Goal: Use online tool/utility: Utilize a website feature to perform a specific function

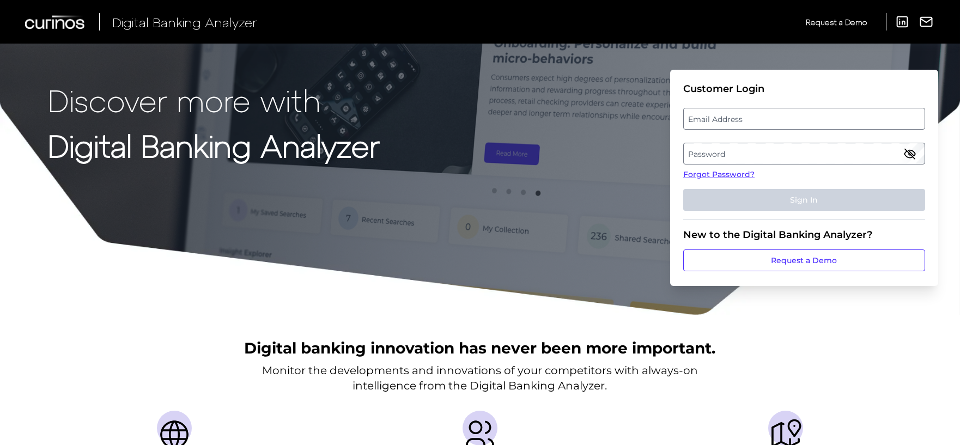
click at [711, 120] on label "Email Address" at bounding box center [804, 119] width 240 height 20
click at [711, 120] on input "email" at bounding box center [804, 119] width 242 height 22
type input "[EMAIL_ADDRESS][PERSON_NAME][DOMAIN_NAME]"
click at [706, 149] on label "Password" at bounding box center [804, 154] width 240 height 20
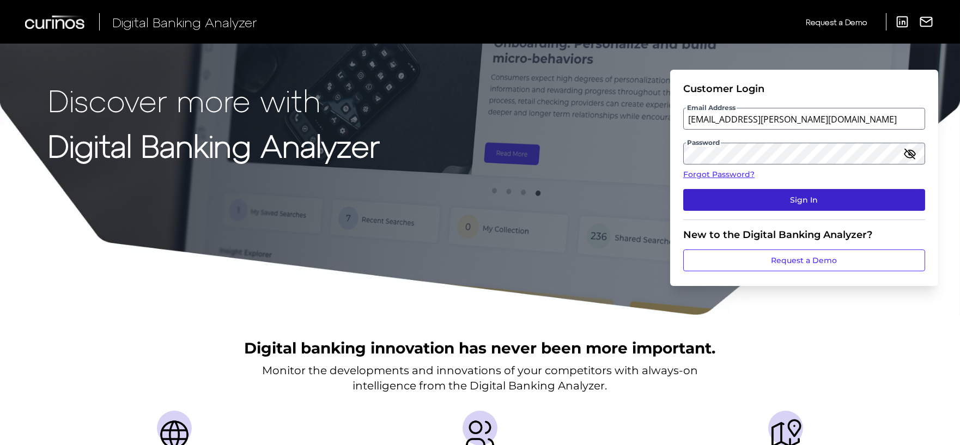
click at [760, 196] on button "Sign In" at bounding box center [804, 200] width 242 height 22
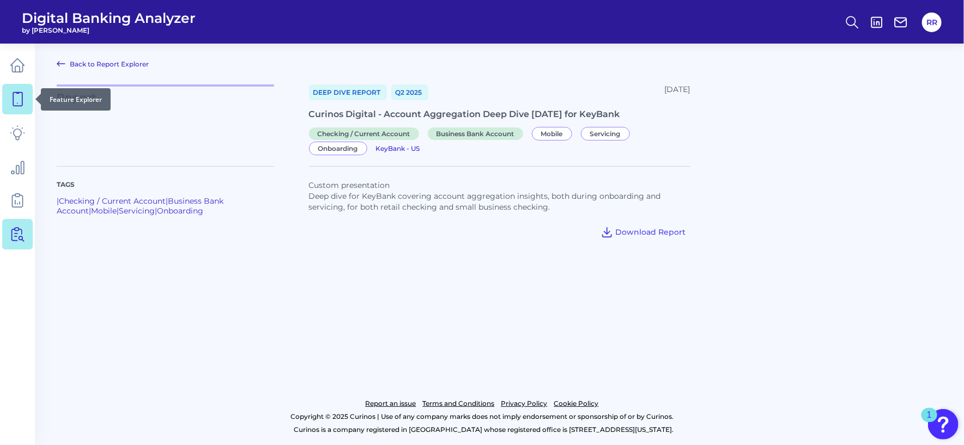
click at [11, 93] on icon at bounding box center [17, 99] width 15 height 15
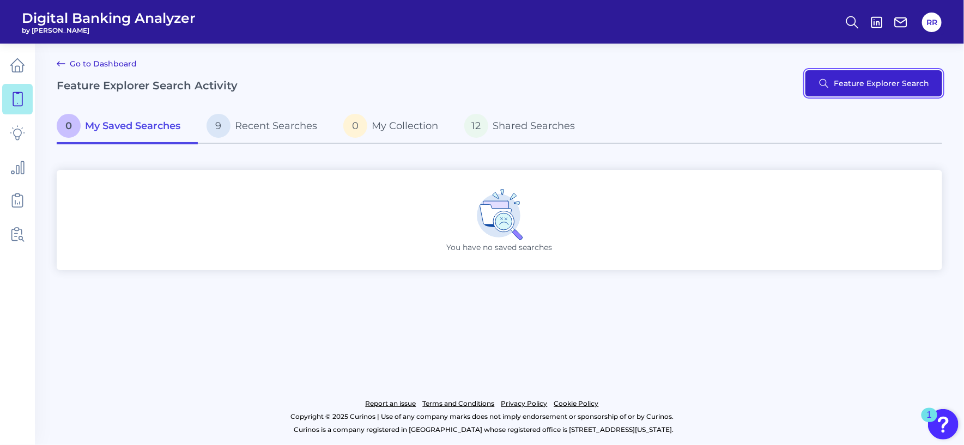
click at [846, 80] on button "Feature Explorer Search" at bounding box center [873, 83] width 137 height 26
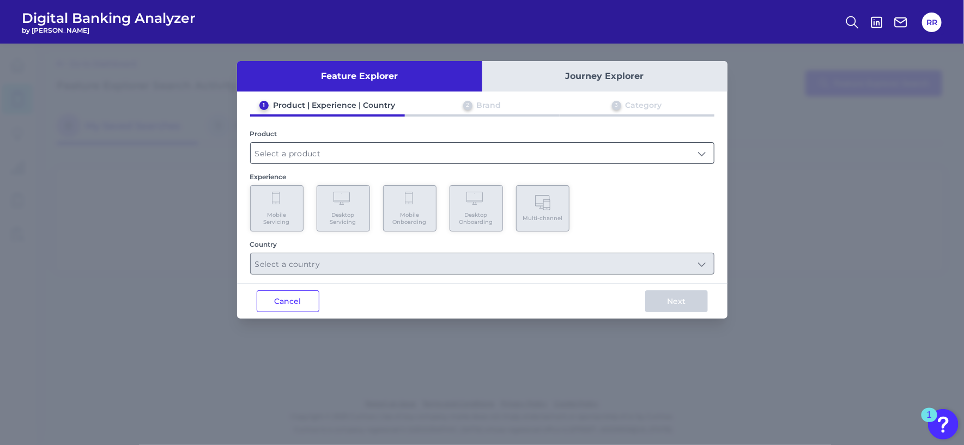
click at [310, 151] on input "text" at bounding box center [482, 153] width 463 height 21
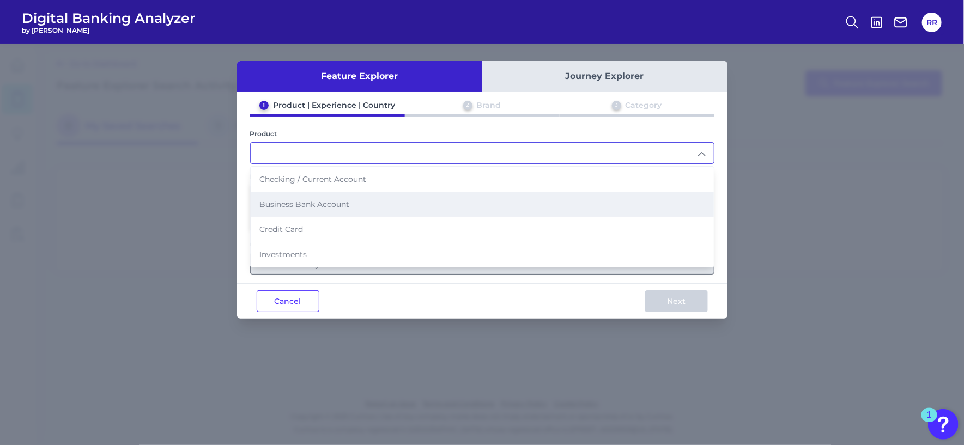
click at [315, 199] on span "Business Bank Account" at bounding box center [304, 204] width 90 height 10
type input "Business Bank Account"
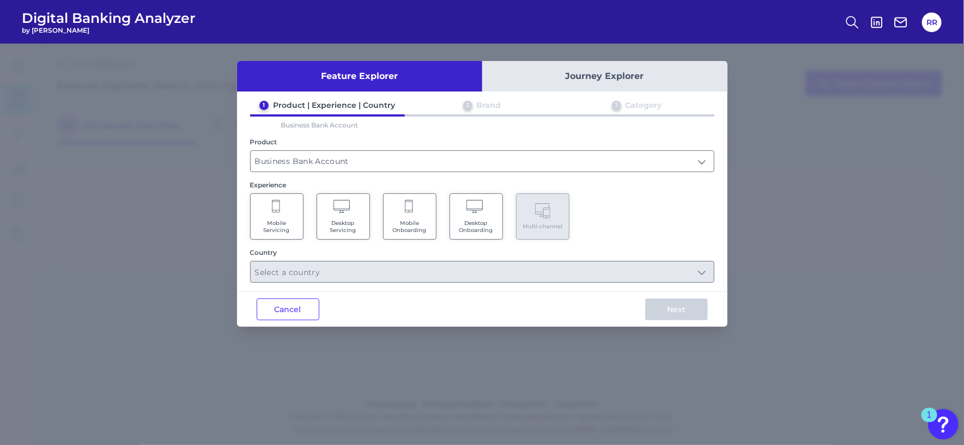
click at [470, 223] on span "Desktop Onboarding" at bounding box center [476, 227] width 41 height 14
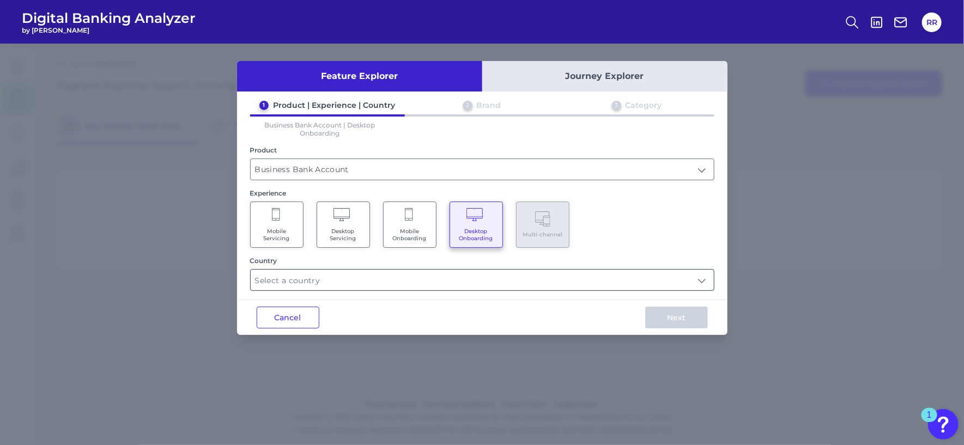
click at [703, 281] on input "text" at bounding box center [482, 280] width 463 height 21
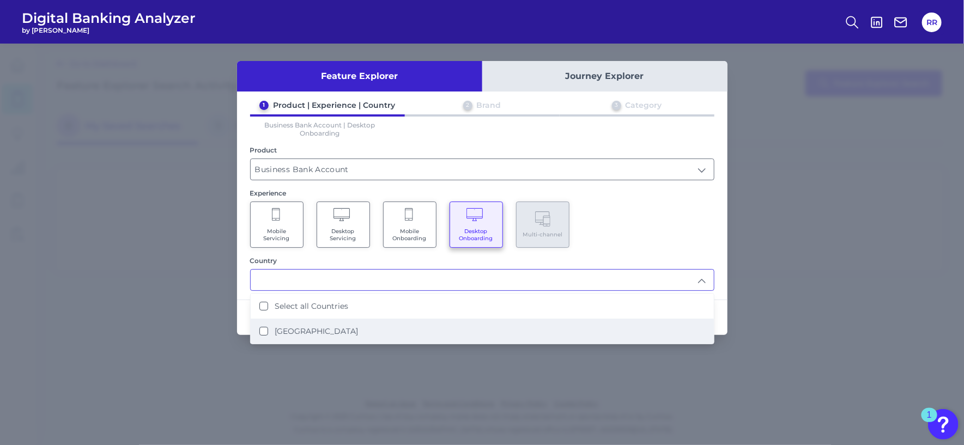
click at [266, 331] on States "[GEOGRAPHIC_DATA]" at bounding box center [263, 331] width 9 height 9
type input "Select all Countries"
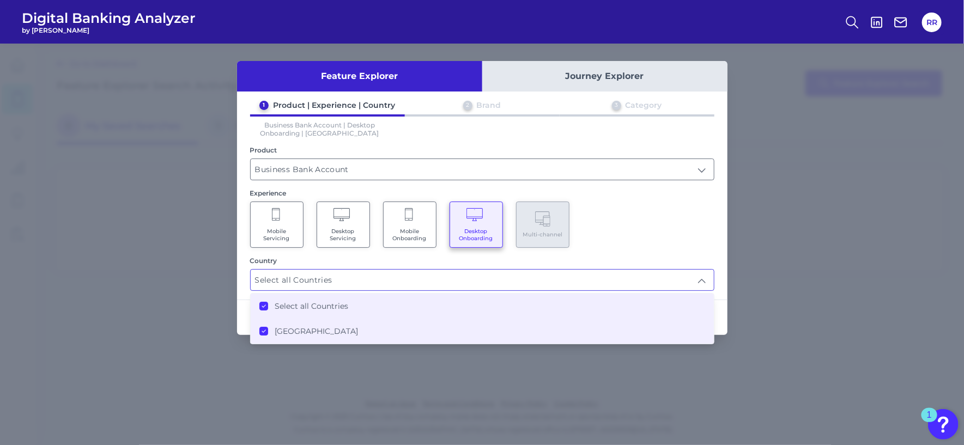
click at [723, 324] on div "Next" at bounding box center [677, 317] width 102 height 35
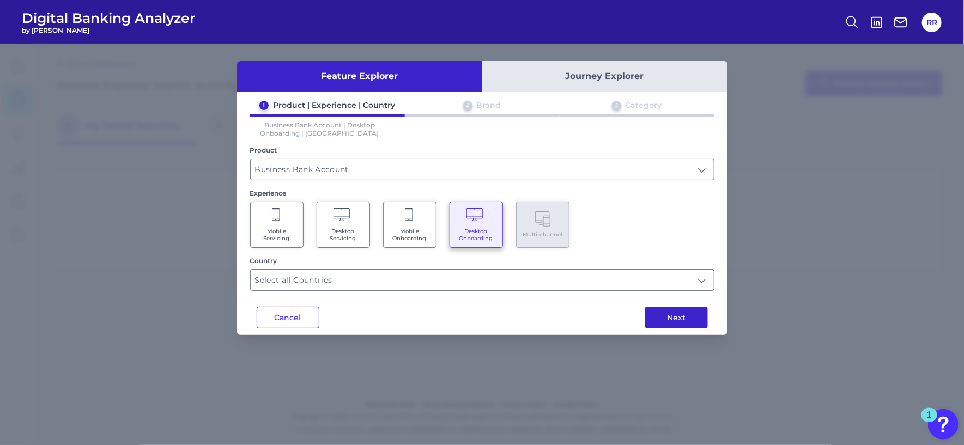
click at [678, 315] on button "Next" at bounding box center [676, 318] width 63 height 22
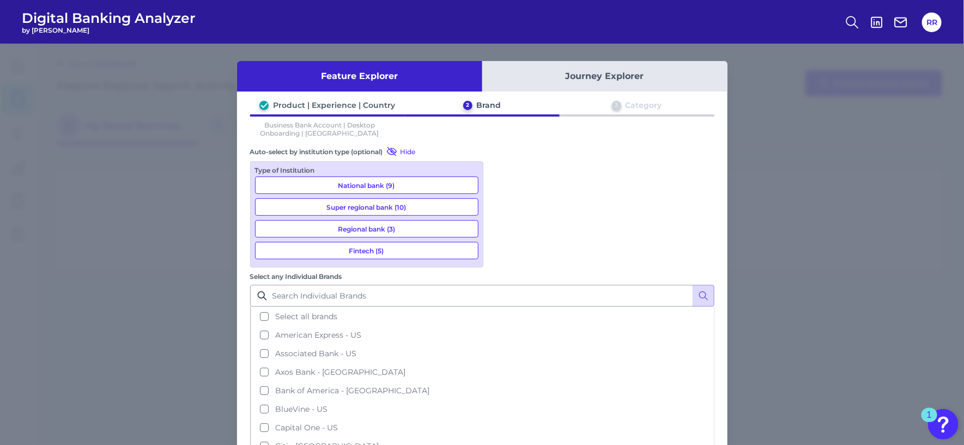
click at [393, 228] on button "Regional bank (3)" at bounding box center [366, 228] width 223 height 17
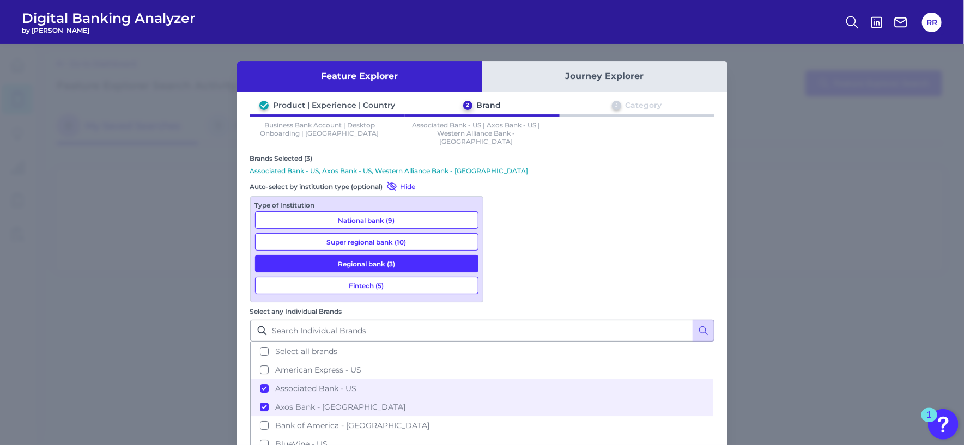
click at [380, 233] on button "Super regional bank (10)" at bounding box center [366, 241] width 223 height 17
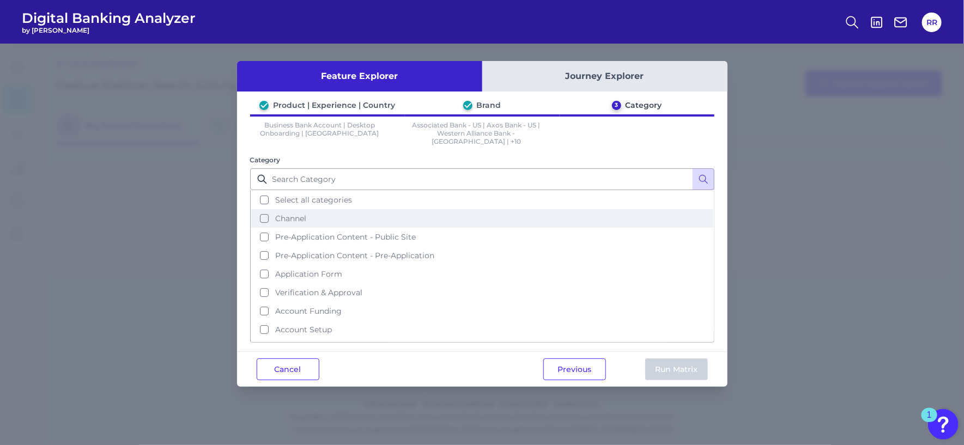
drag, startPoint x: 259, startPoint y: 190, endPoint x: 269, endPoint y: 210, distance: 22.4
click at [260, 191] on button "Select all categories" at bounding box center [482, 200] width 462 height 19
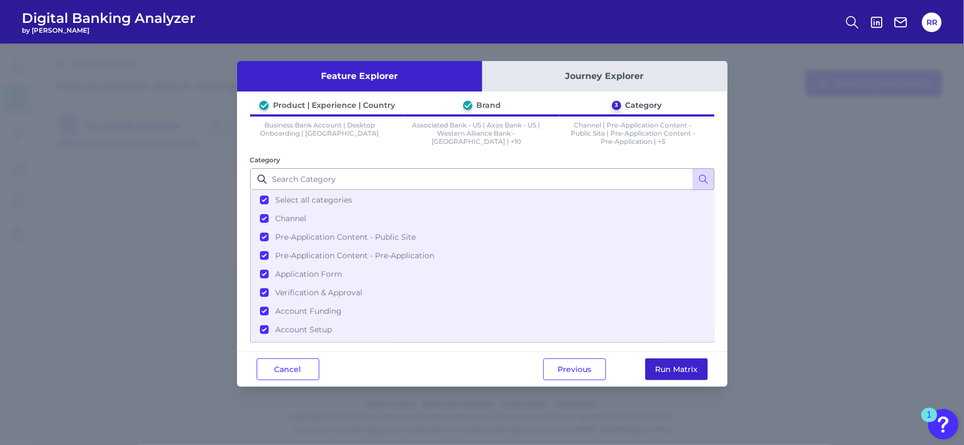
click at [666, 369] on button "Run Matrix" at bounding box center [676, 370] width 63 height 22
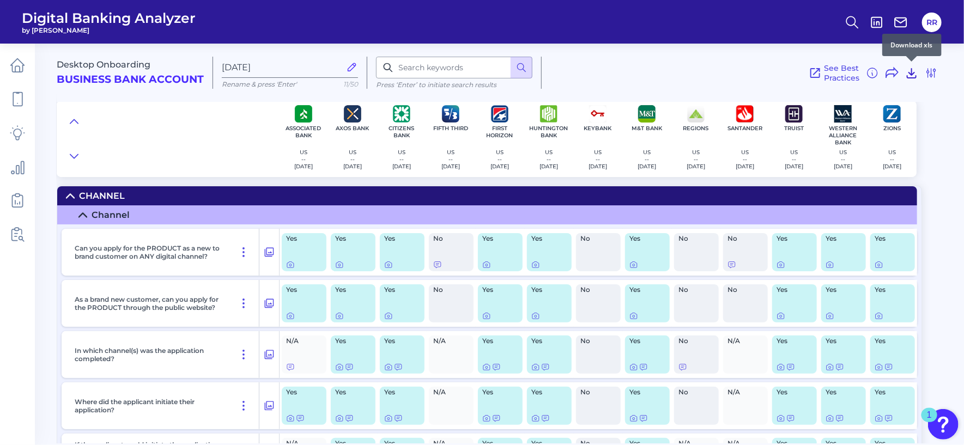
click at [908, 71] on icon at bounding box center [911, 72] width 13 height 13
click at [936, 95] on div "Desktop Onboarding Business Bank Account [DATE][FINANCIAL_ID] Rename & press 'E…" at bounding box center [508, 68] width 903 height 67
click at [536, 265] on icon at bounding box center [536, 265] width 2 height 2
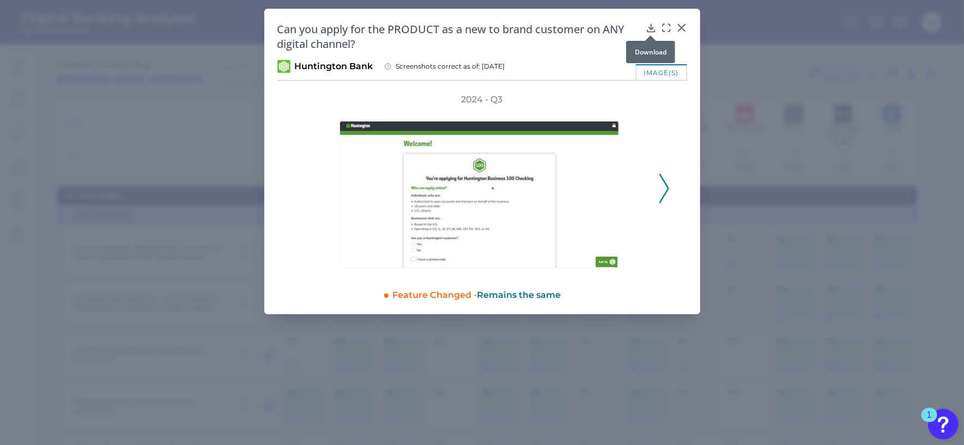
click at [651, 28] on icon at bounding box center [650, 28] width 7 height 8
